Goal: Task Accomplishment & Management: Use online tool/utility

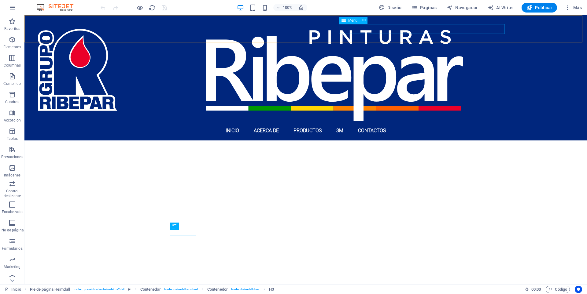
scroll to position [284, 0]
click at [417, 7] on icon "button" at bounding box center [414, 8] width 6 height 6
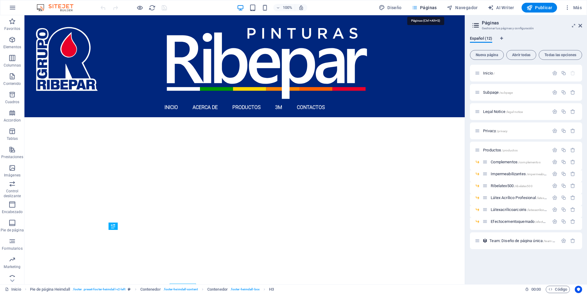
scroll to position [192, 0]
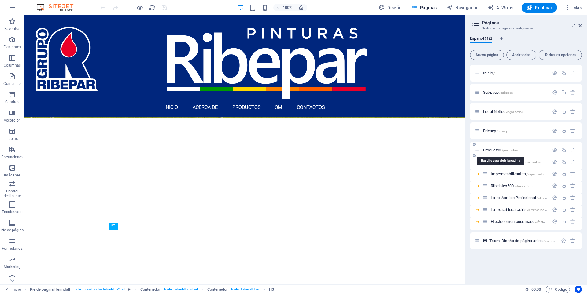
click at [493, 151] on span "Productos /productos" at bounding box center [500, 150] width 35 height 5
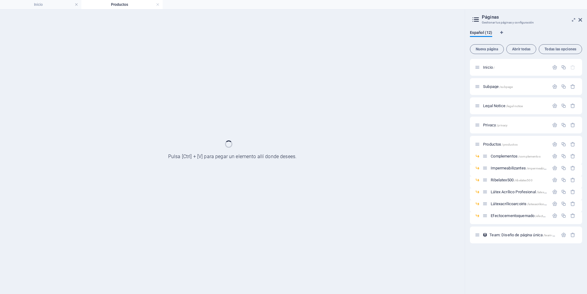
scroll to position [0, 0]
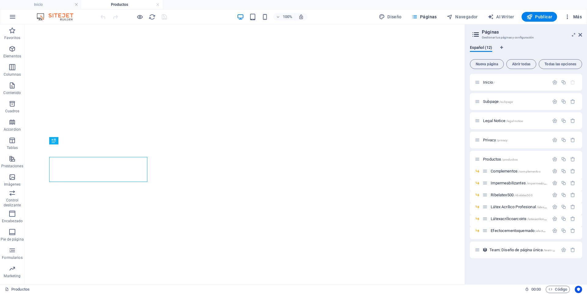
click at [578, 19] on span "Más" at bounding box center [572, 17] width 17 height 6
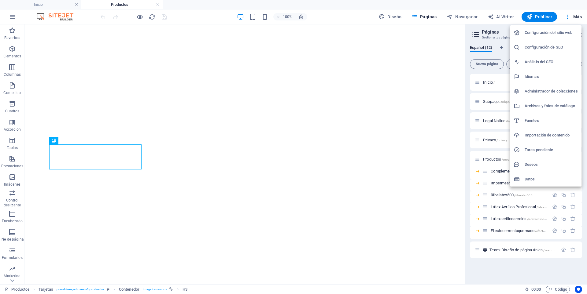
click at [576, 16] on div at bounding box center [293, 147] width 587 height 294
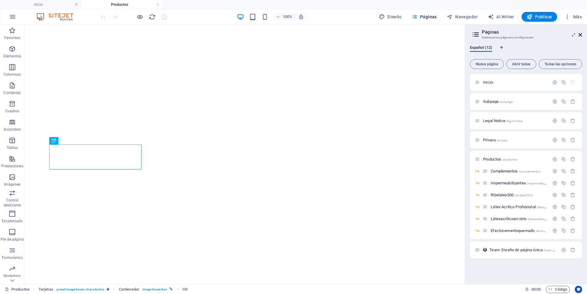
click at [580, 34] on icon at bounding box center [580, 34] width 4 height 5
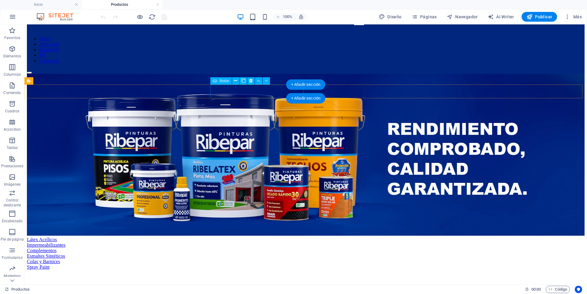
scroll to position [99, 0]
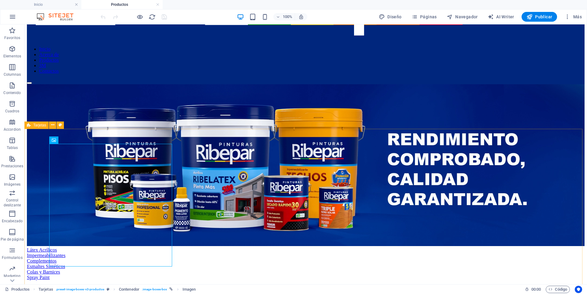
click at [34, 125] on span "Tarjetas" at bounding box center [39, 125] width 13 height 4
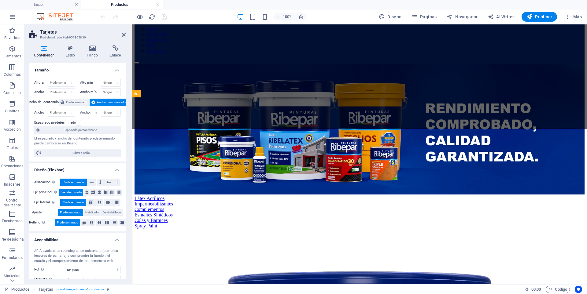
select select "rem"
select select "preset-image-boxes-v3-productos"
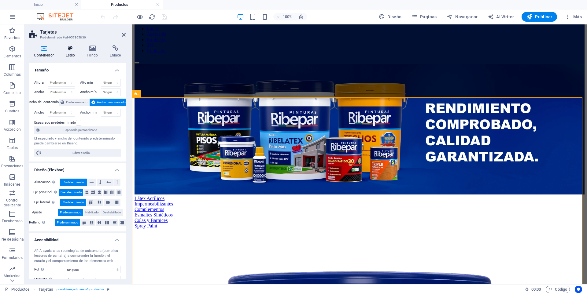
click at [70, 54] on h4 "Estilo" at bounding box center [71, 51] width 21 height 13
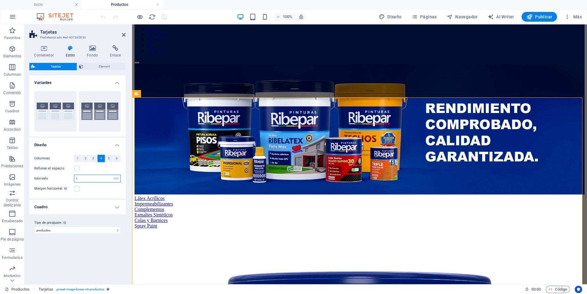
drag, startPoint x: 86, startPoint y: 180, endPoint x: 52, endPoint y: 180, distance: 34.5
click at [53, 180] on div "Intervalo 1 px rem % vw vh" at bounding box center [77, 179] width 86 height 8
type input "0"
click at [51, 209] on h4 "Cuadro" at bounding box center [77, 207] width 96 height 15
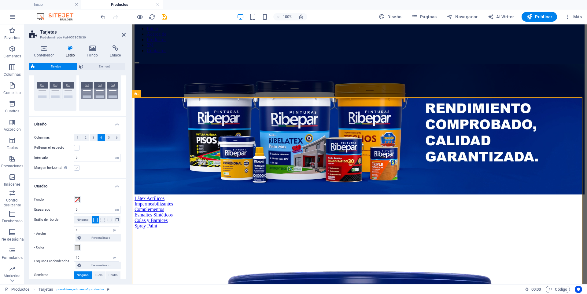
scroll to position [51, 0]
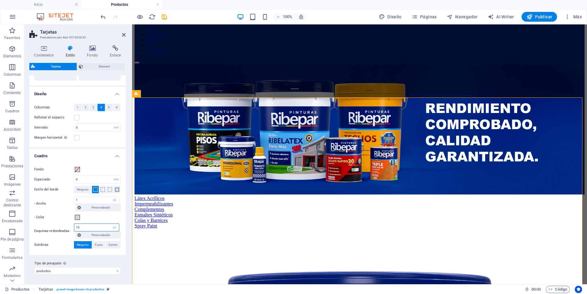
drag, startPoint x: 88, startPoint y: 228, endPoint x: 35, endPoint y: 229, distance: 52.6
click at [36, 229] on div "Esquinas redondeadas 10 px rem % vh vw Personalizado Personalizado" at bounding box center [77, 231] width 86 height 15
type input "0"
click at [79, 191] on span "Ninguno" at bounding box center [83, 189] width 12 height 7
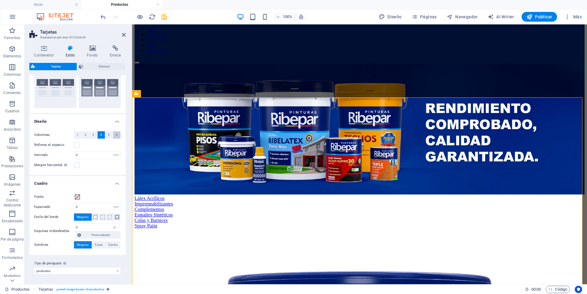
scroll to position [24, 0]
click at [77, 197] on span at bounding box center [77, 197] width 5 height 5
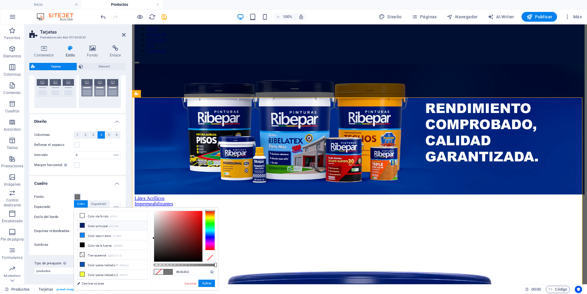
type input "#b8b8b8"
drag, startPoint x: 159, startPoint y: 237, endPoint x: 133, endPoint y: 225, distance: 28.8
click at [133, 225] on div "less Color de fondo #ffffff Color principal #012169 Color secundario #1486ff Co…" at bounding box center [146, 249] width 144 height 83
click at [203, 282] on button "Aplicar" at bounding box center [206, 283] width 16 height 7
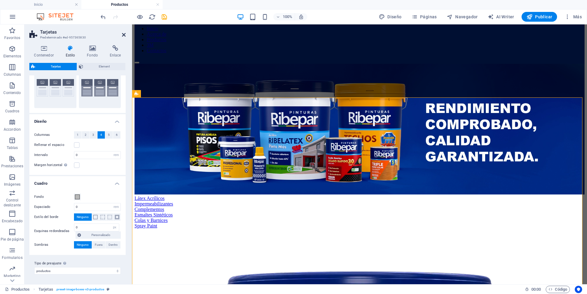
click at [123, 34] on icon at bounding box center [124, 34] width 4 height 5
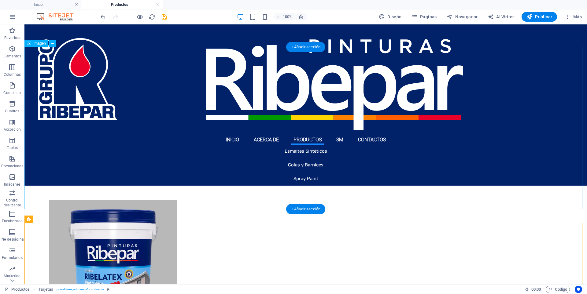
scroll to position [122, 0]
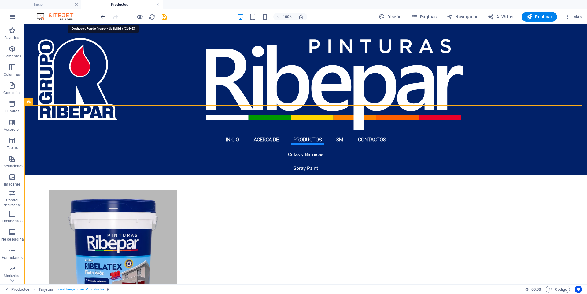
click at [101, 17] on icon "undo" at bounding box center [103, 16] width 7 height 7
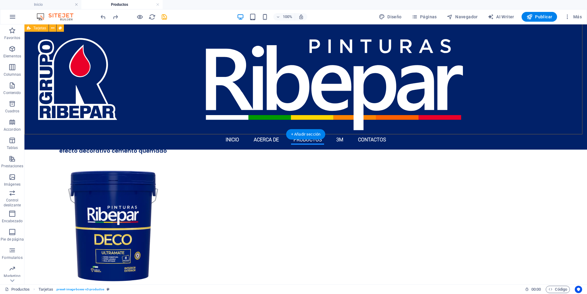
scroll to position [764, 0]
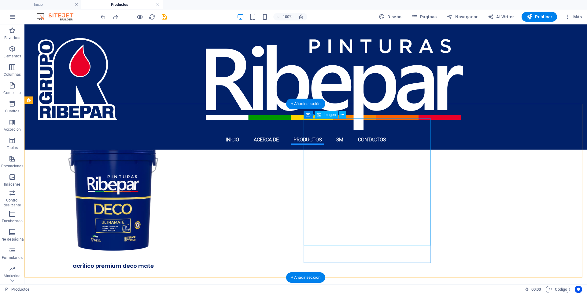
select select "%"
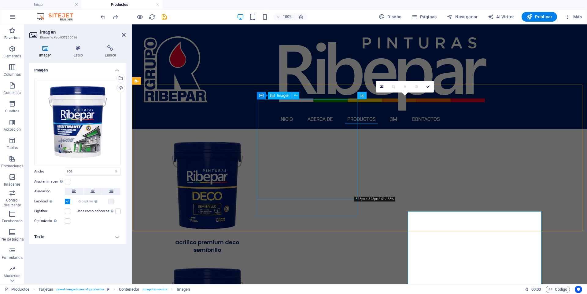
scroll to position [667, 0]
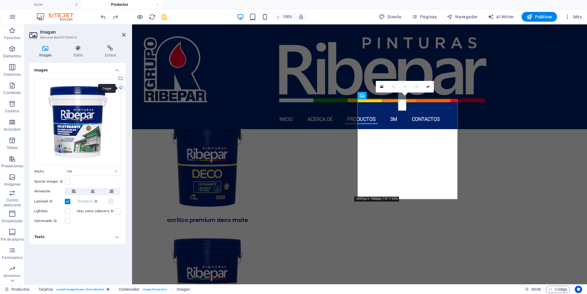
click at [121, 89] on div "Cargar" at bounding box center [119, 88] width 9 height 9
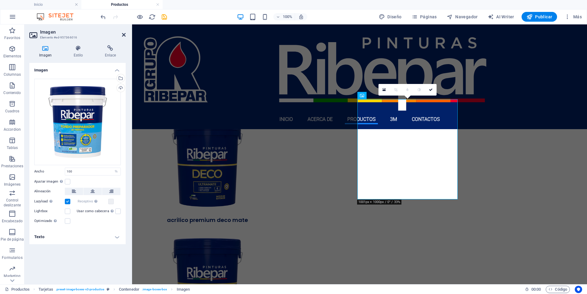
click at [124, 33] on icon at bounding box center [124, 34] width 4 height 5
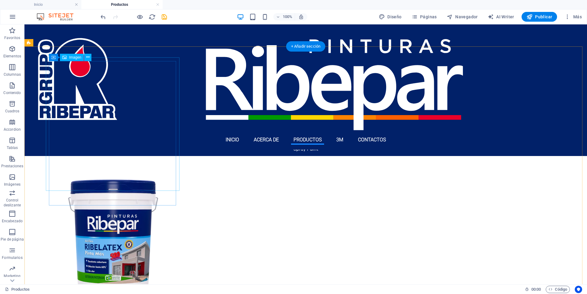
scroll to position [92, 0]
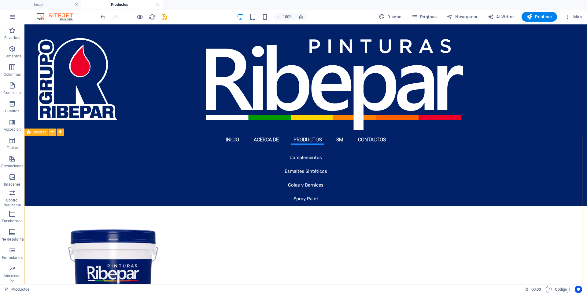
click at [52, 134] on icon at bounding box center [52, 132] width 3 height 6
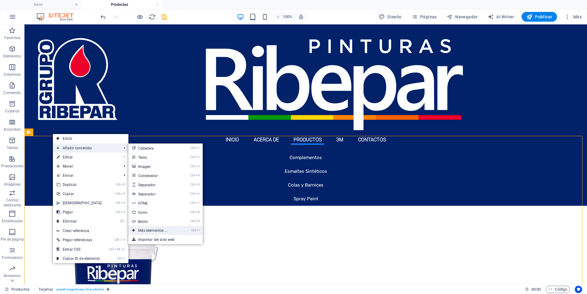
click at [157, 231] on link "Ctrl ⏎ Más elementos ..." at bounding box center [153, 230] width 51 height 9
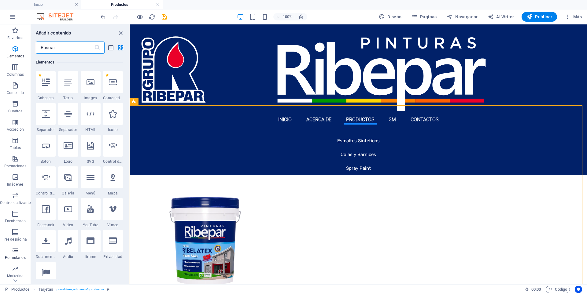
scroll to position [15, 0]
click at [14, 167] on span "Imágenes" at bounding box center [15, 166] width 31 height 15
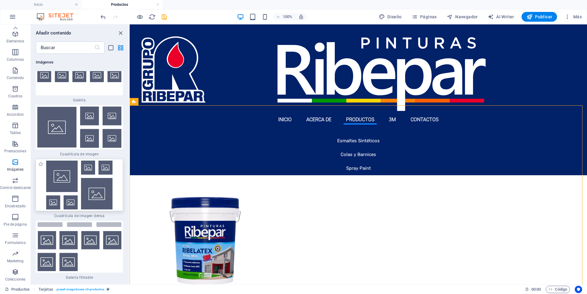
scroll to position [6317, 0]
click at [67, 222] on img at bounding box center [79, 246] width 84 height 49
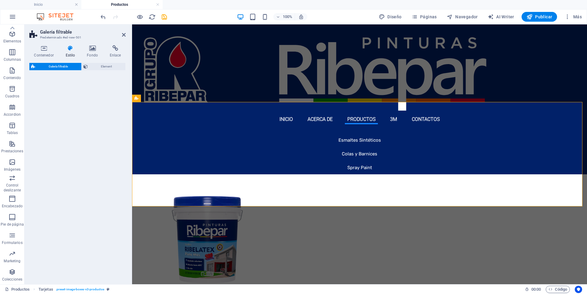
select select "rem"
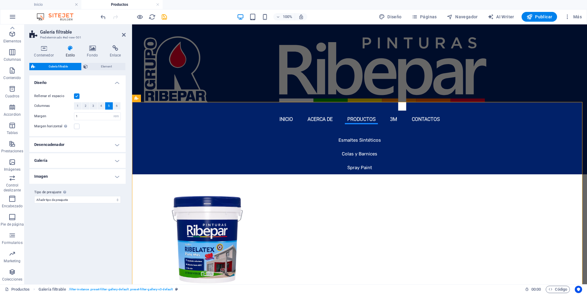
scroll to position [487, 0]
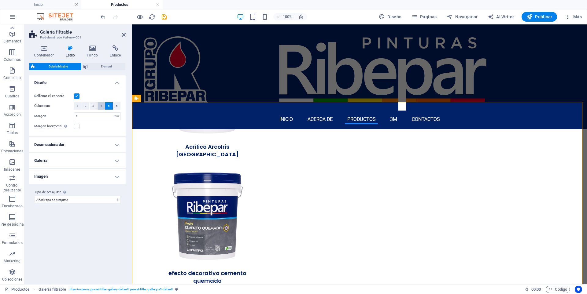
click at [102, 108] on span "4" at bounding box center [101, 105] width 2 height 7
click at [118, 109] on button "6" at bounding box center [117, 105] width 8 height 7
select select
click at [75, 145] on h4 "Desencadenador" at bounding box center [77, 144] width 96 height 15
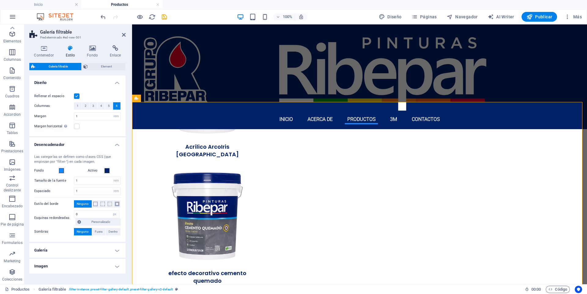
scroll to position [19, 0]
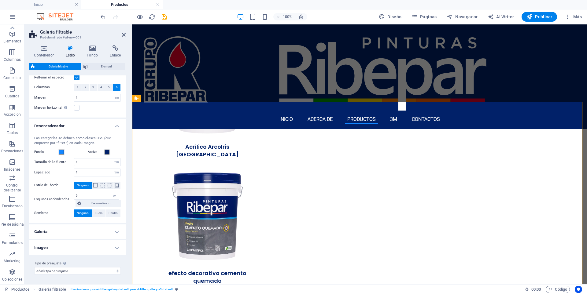
click at [63, 231] on h4 "Galería" at bounding box center [77, 232] width 96 height 15
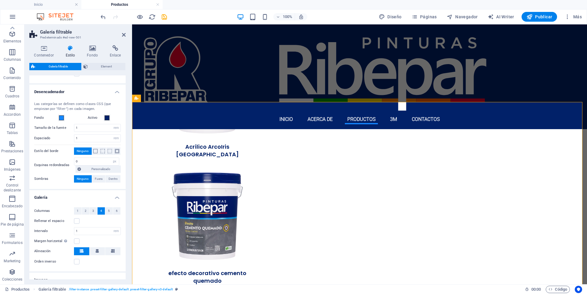
scroll to position [85, 0]
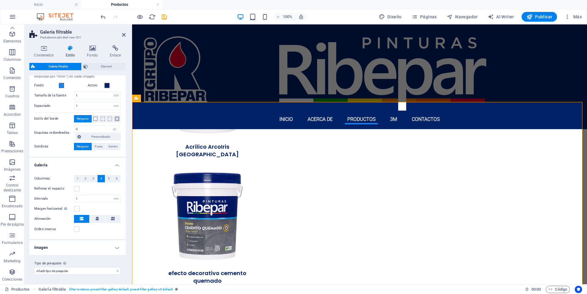
click at [87, 247] on h4 "Imagen" at bounding box center [77, 247] width 96 height 15
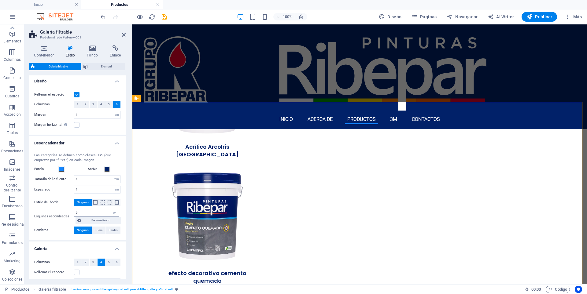
scroll to position [0, 0]
click at [102, 68] on span "Element" at bounding box center [107, 66] width 34 height 7
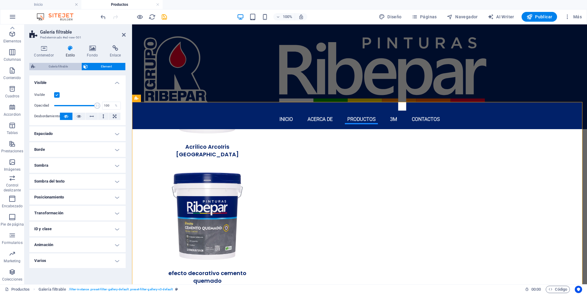
click at [55, 68] on span "Galería filtrable" at bounding box center [58, 66] width 42 height 7
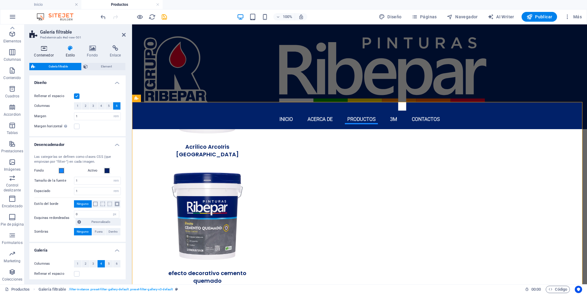
click at [43, 48] on icon at bounding box center [43, 48] width 29 height 6
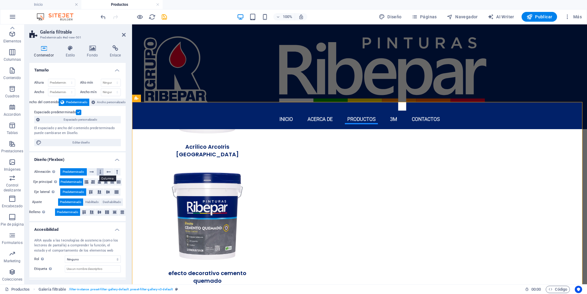
click at [100, 172] on icon at bounding box center [100, 171] width 2 height 7
click at [107, 172] on icon at bounding box center [108, 171] width 4 height 7
click at [118, 173] on button at bounding box center [116, 171] width 7 height 7
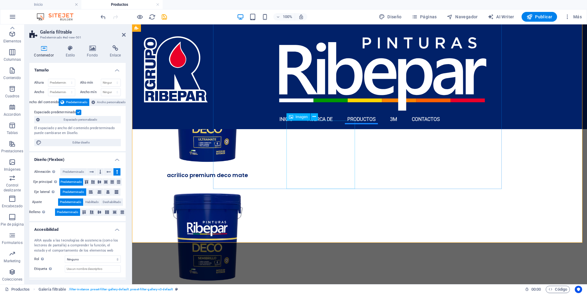
scroll to position [732, 0]
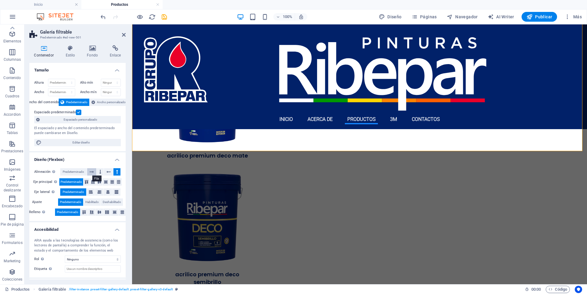
click at [90, 174] on icon at bounding box center [92, 171] width 4 height 7
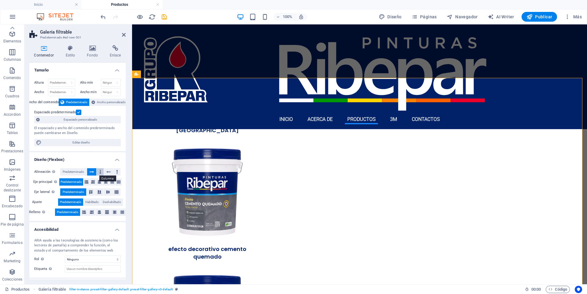
click at [101, 173] on icon at bounding box center [100, 171] width 2 height 7
click at [78, 172] on span "Predeterminado" at bounding box center [73, 171] width 21 height 7
click at [107, 182] on button at bounding box center [106, 181] width 6 height 7
click at [123, 34] on icon at bounding box center [124, 34] width 4 height 5
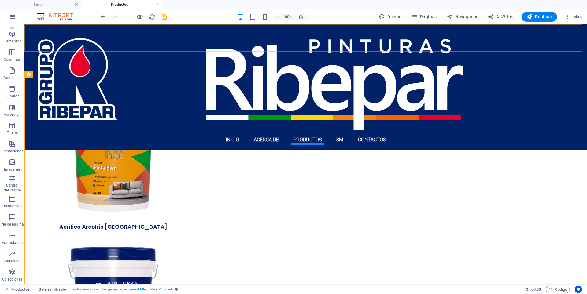
scroll to position [608, 0]
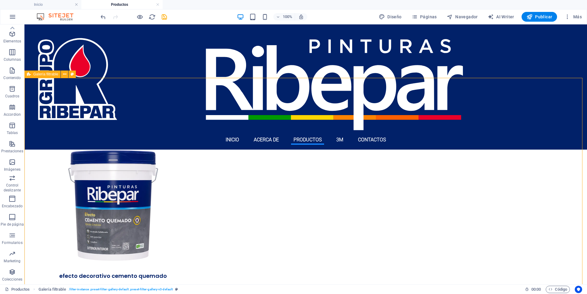
click at [50, 74] on span "Galería filtrable" at bounding box center [45, 74] width 25 height 4
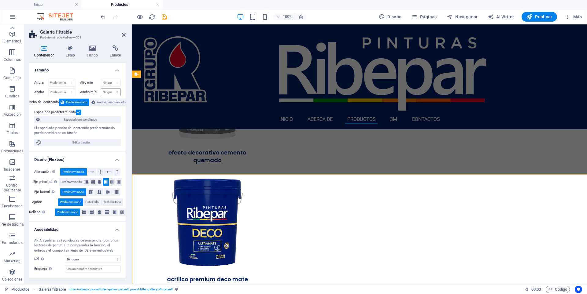
scroll to position [511, 0]
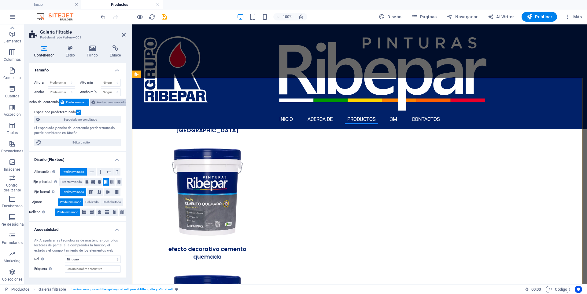
click at [94, 101] on icon at bounding box center [93, 102] width 4 height 7
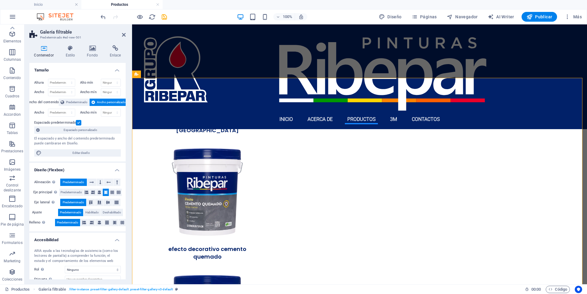
click at [78, 124] on label at bounding box center [78, 122] width 5 height 5
click at [0, 0] on input "Espaciado predeterminado" at bounding box center [0, 0] width 0 height 0
click at [124, 35] on icon at bounding box center [124, 34] width 4 height 5
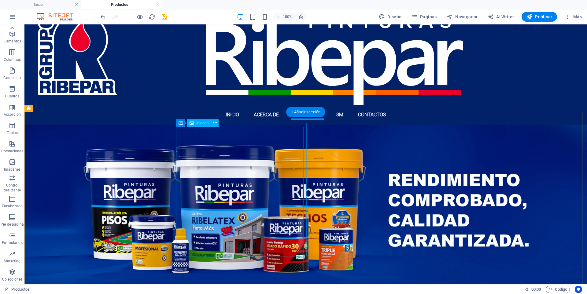
scroll to position [0, 0]
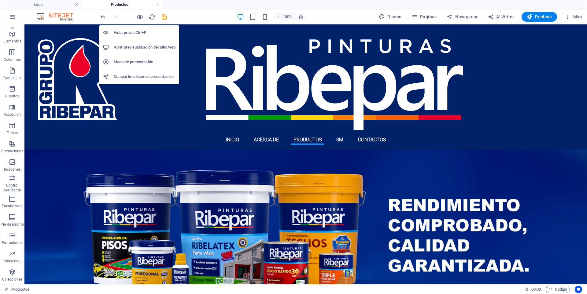
click at [143, 48] on h6 "Abrir previsualización del sitio web" at bounding box center [145, 47] width 62 height 7
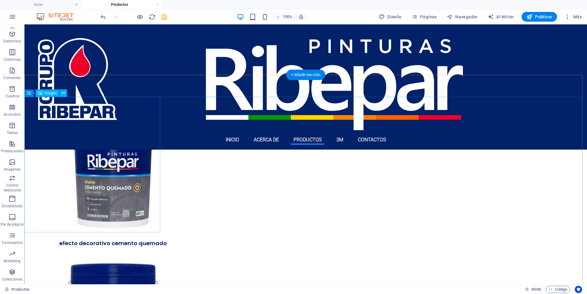
scroll to position [611, 0]
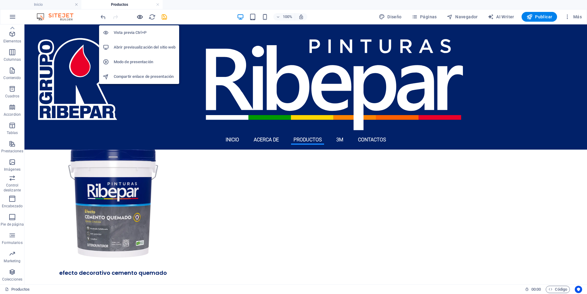
click at [137, 13] on icon "button" at bounding box center [139, 16] width 7 height 7
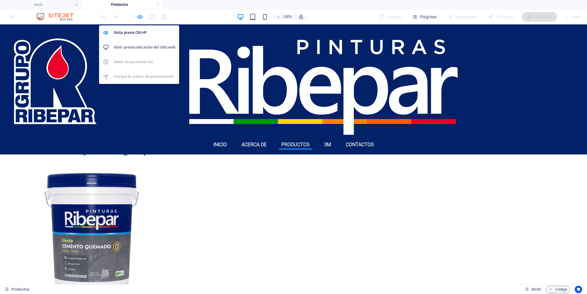
scroll to position [630, 0]
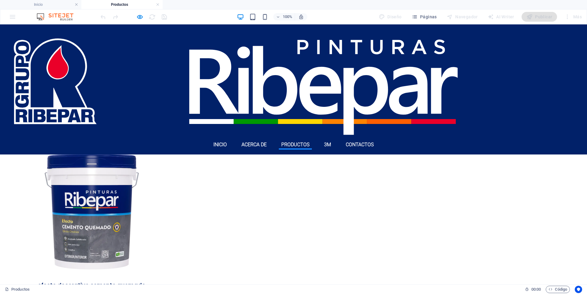
drag, startPoint x: 210, startPoint y: 90, endPoint x: 192, endPoint y: 94, distance: 18.2
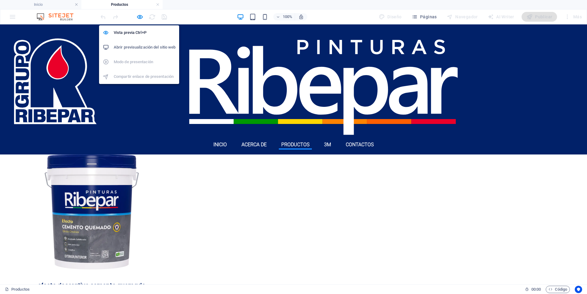
drag, startPoint x: 138, startPoint y: 17, endPoint x: 166, endPoint y: 23, distance: 29.0
click at [138, 17] on icon "button" at bounding box center [139, 16] width 7 height 7
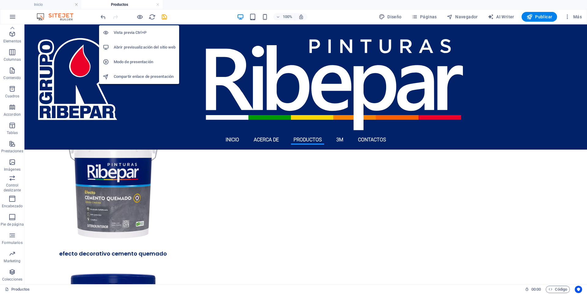
scroll to position [611, 0]
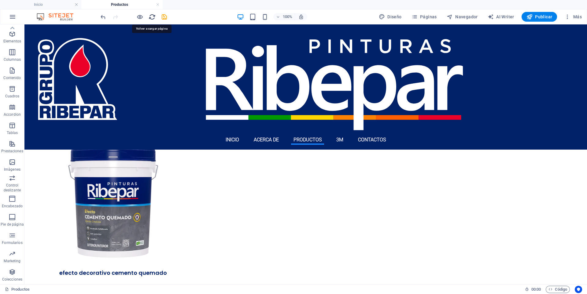
click at [152, 18] on icon "reload" at bounding box center [151, 16] width 7 height 7
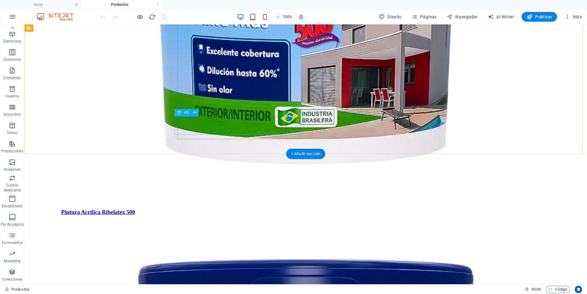
scroll to position [825, 0]
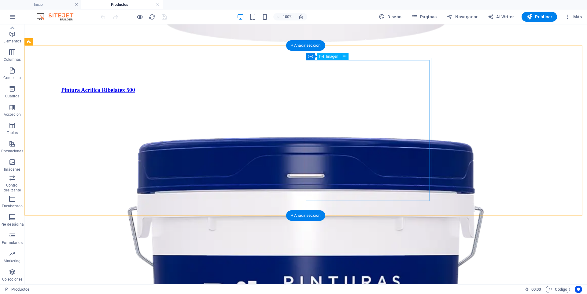
select select "%"
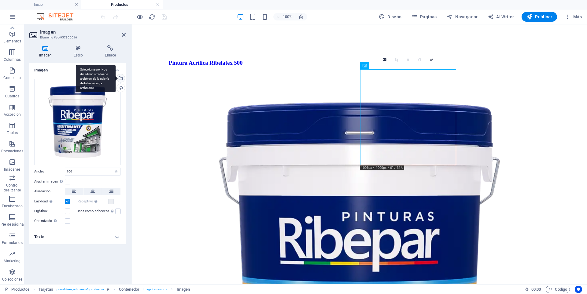
click at [121, 82] on div "Selecciona archivos del administrador de archivos, de la galería de fotos o car…" at bounding box center [119, 78] width 9 height 9
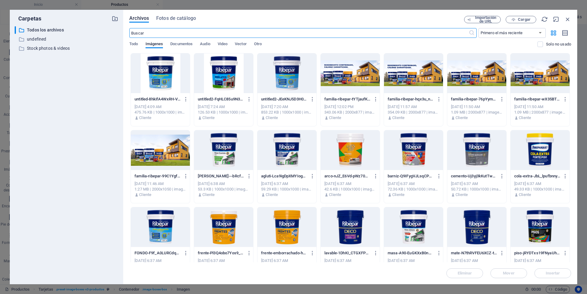
scroll to position [508, 0]
click at [170, 75] on div at bounding box center [160, 73] width 59 height 40
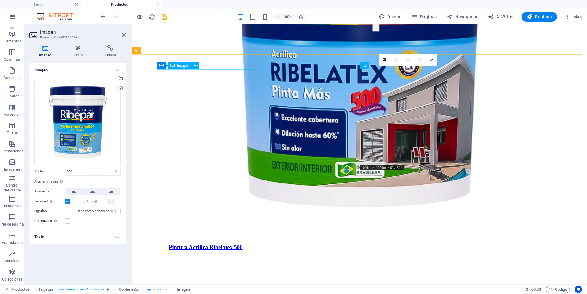
scroll to position [693, 0]
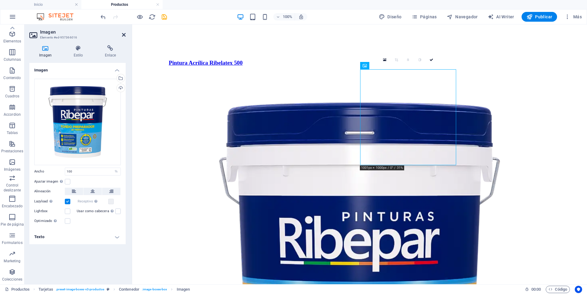
drag, startPoint x: 98, startPoint y: 14, endPoint x: 122, endPoint y: 35, distance: 32.1
click at [122, 35] on icon at bounding box center [124, 34] width 4 height 5
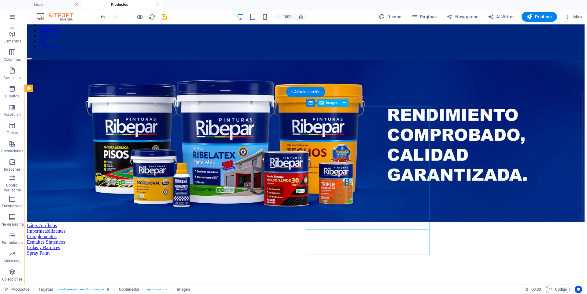
scroll to position [153, 0]
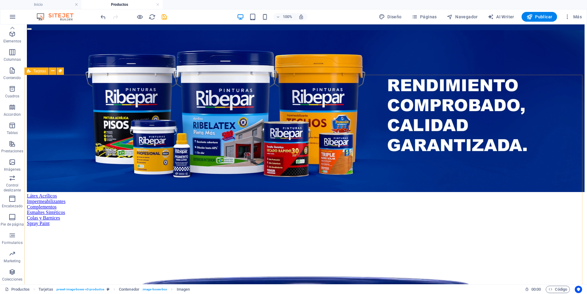
click at [33, 71] on span "Tarjetas" at bounding box center [39, 71] width 13 height 4
click at [33, 71] on div "Tarjetas" at bounding box center [36, 71] width 24 height 7
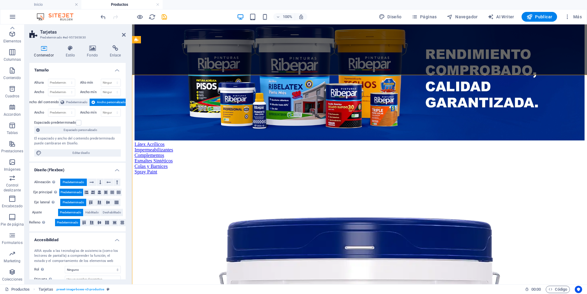
select select "rem"
select select "preset-image-boxes-v3-productos"
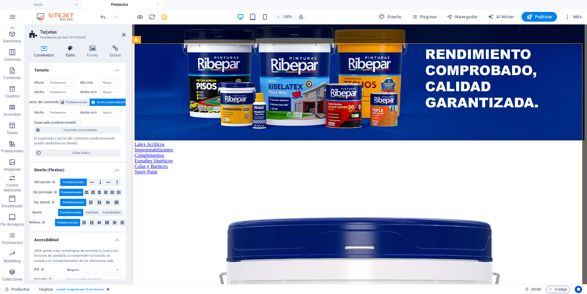
click at [68, 55] on h4 "Estilo" at bounding box center [71, 51] width 21 height 13
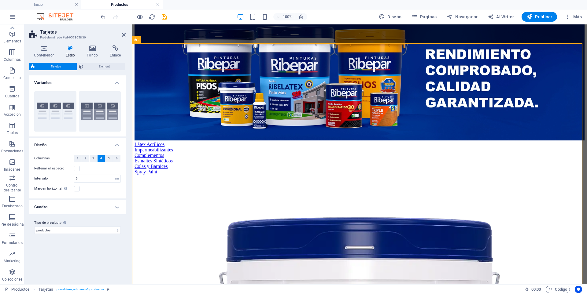
click at [62, 206] on h4 "Cuadro" at bounding box center [77, 207] width 96 height 15
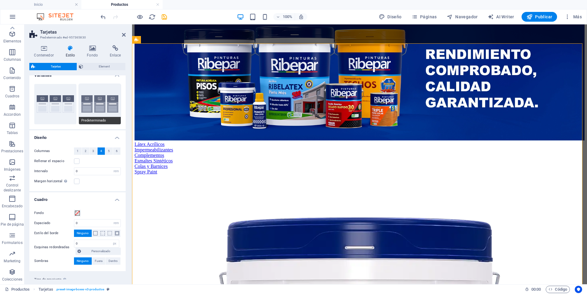
scroll to position [0, 0]
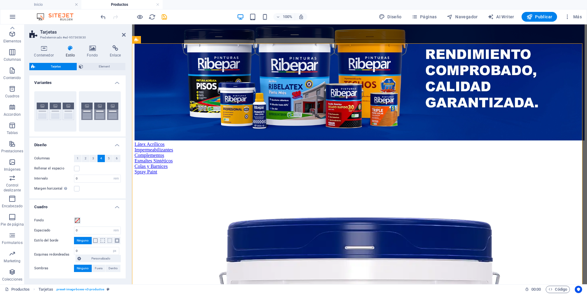
click at [98, 60] on div "Contenedor Estilo Fondo Enlace Tamaño Altura Predeterminado px rem % vh vw Alto…" at bounding box center [77, 162] width 96 height 234
click at [96, 66] on span "Element" at bounding box center [104, 66] width 39 height 7
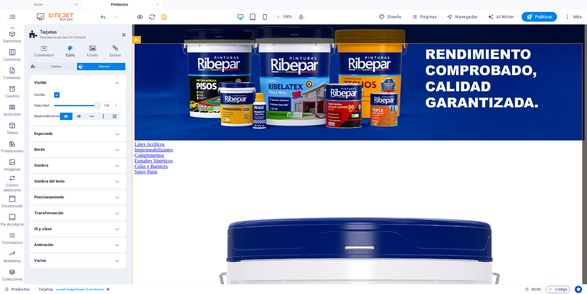
click at [77, 136] on h4 "Espaciado" at bounding box center [77, 133] width 96 height 15
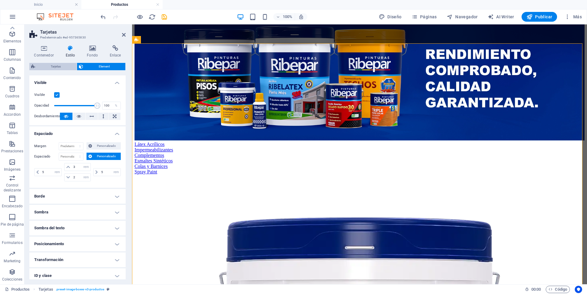
click at [54, 68] on span "Tarjetas" at bounding box center [56, 66] width 38 height 7
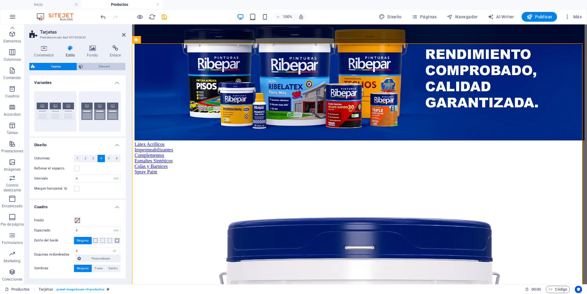
click at [94, 66] on span "Element" at bounding box center [104, 66] width 39 height 7
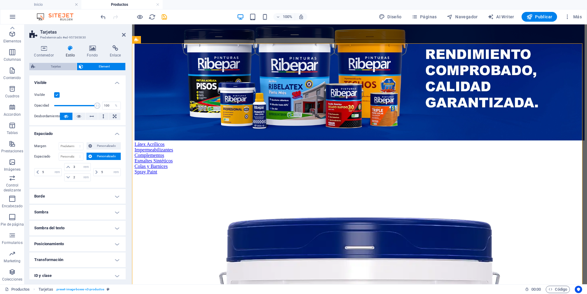
click at [57, 64] on span "Tarjetas" at bounding box center [56, 66] width 38 height 7
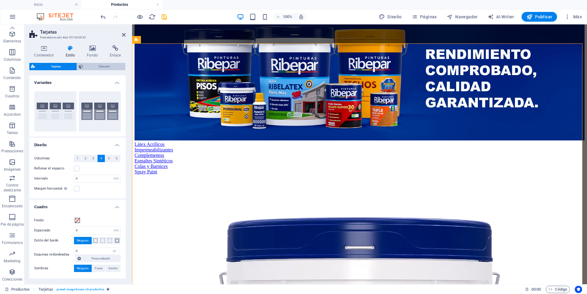
click at [88, 64] on span "Element" at bounding box center [104, 66] width 39 height 7
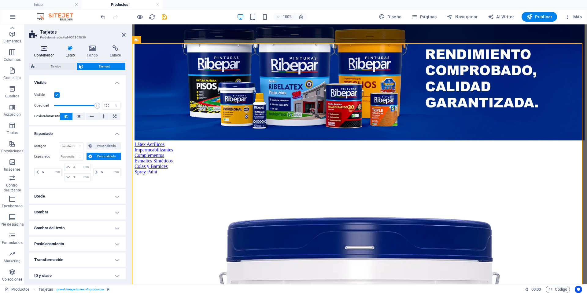
click at [38, 50] on icon at bounding box center [43, 48] width 29 height 6
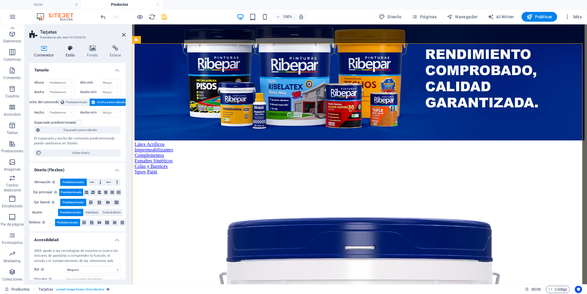
click at [73, 53] on h4 "Estilo" at bounding box center [71, 51] width 21 height 13
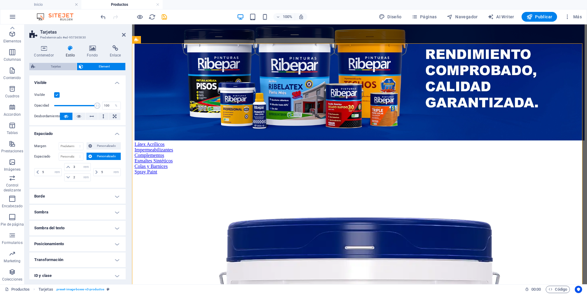
click at [65, 64] on span "Tarjetas" at bounding box center [56, 66] width 38 height 7
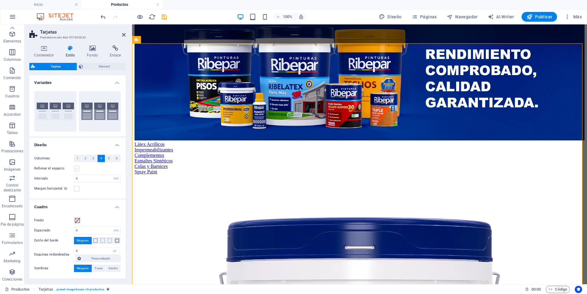
click at [76, 170] on label at bounding box center [76, 168] width 5 height 5
click at [0, 0] on input "Rellenar el espacio" at bounding box center [0, 0] width 0 height 0
click at [126, 38] on aside "Tarjetas Predeterminado #ed-957365830 Contenedor Estilo Fondo Enlace Tamaño Alt…" at bounding box center [78, 154] width 108 height 260
drag, startPoint x: 124, startPoint y: 34, endPoint x: 104, endPoint y: 25, distance: 22.0
click at [124, 34] on icon at bounding box center [124, 34] width 4 height 5
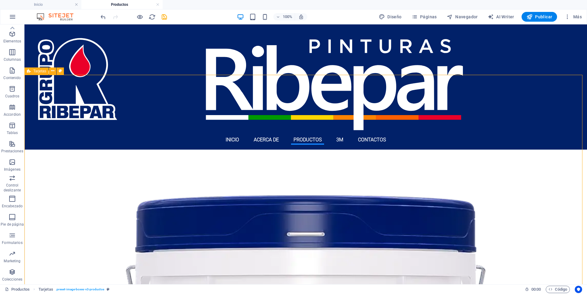
click at [33, 73] on span "Tarjetas" at bounding box center [39, 71] width 13 height 4
select select "rem"
select select "px"
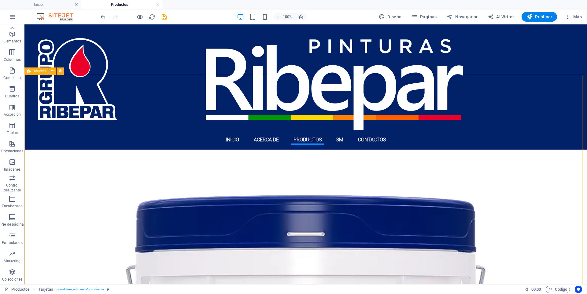
select select "preset-image-boxes-v3-productos"
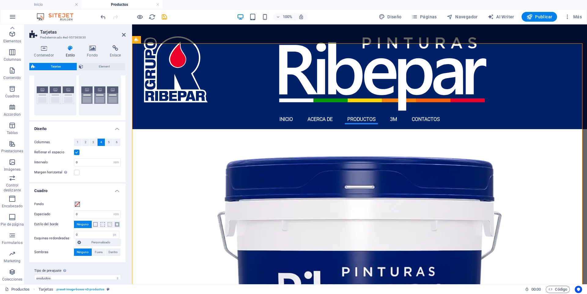
scroll to position [24, 0]
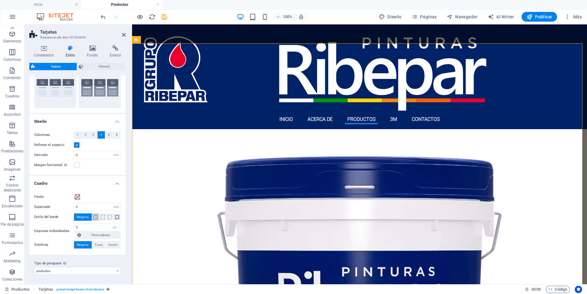
click at [93, 217] on span at bounding box center [95, 217] width 4 height 4
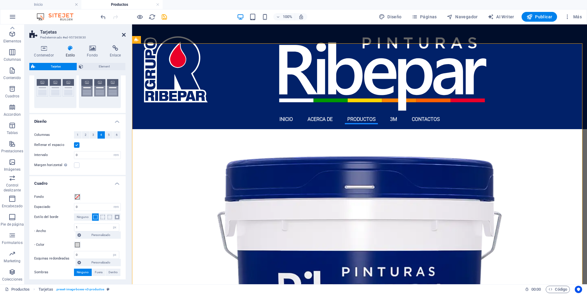
drag, startPoint x: 124, startPoint y: 33, endPoint x: 101, endPoint y: 16, distance: 28.3
click at [124, 33] on icon at bounding box center [124, 34] width 4 height 5
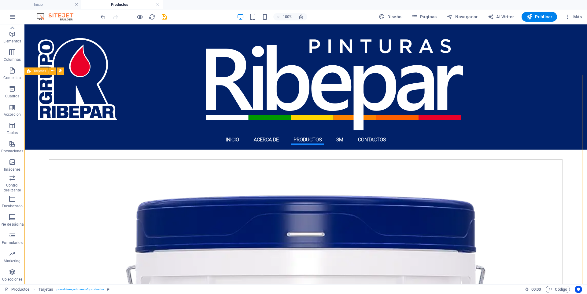
click at [27, 71] on icon at bounding box center [29, 71] width 4 height 7
select select "rem"
select select "px"
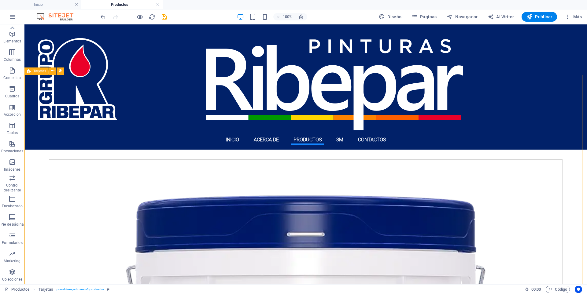
select select "px"
select select "preset-image-boxes-v3-productos"
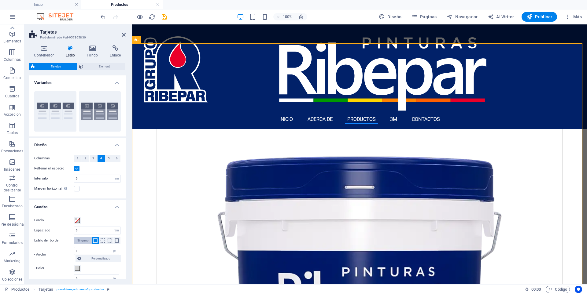
click at [78, 242] on span "Ninguno" at bounding box center [83, 240] width 12 height 7
click at [123, 35] on icon at bounding box center [124, 34] width 4 height 5
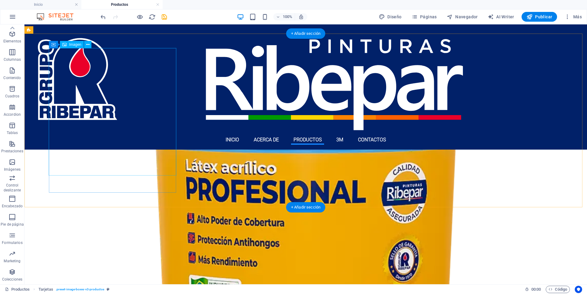
scroll to position [902, 0]
